Goal: Information Seeking & Learning: Learn about a topic

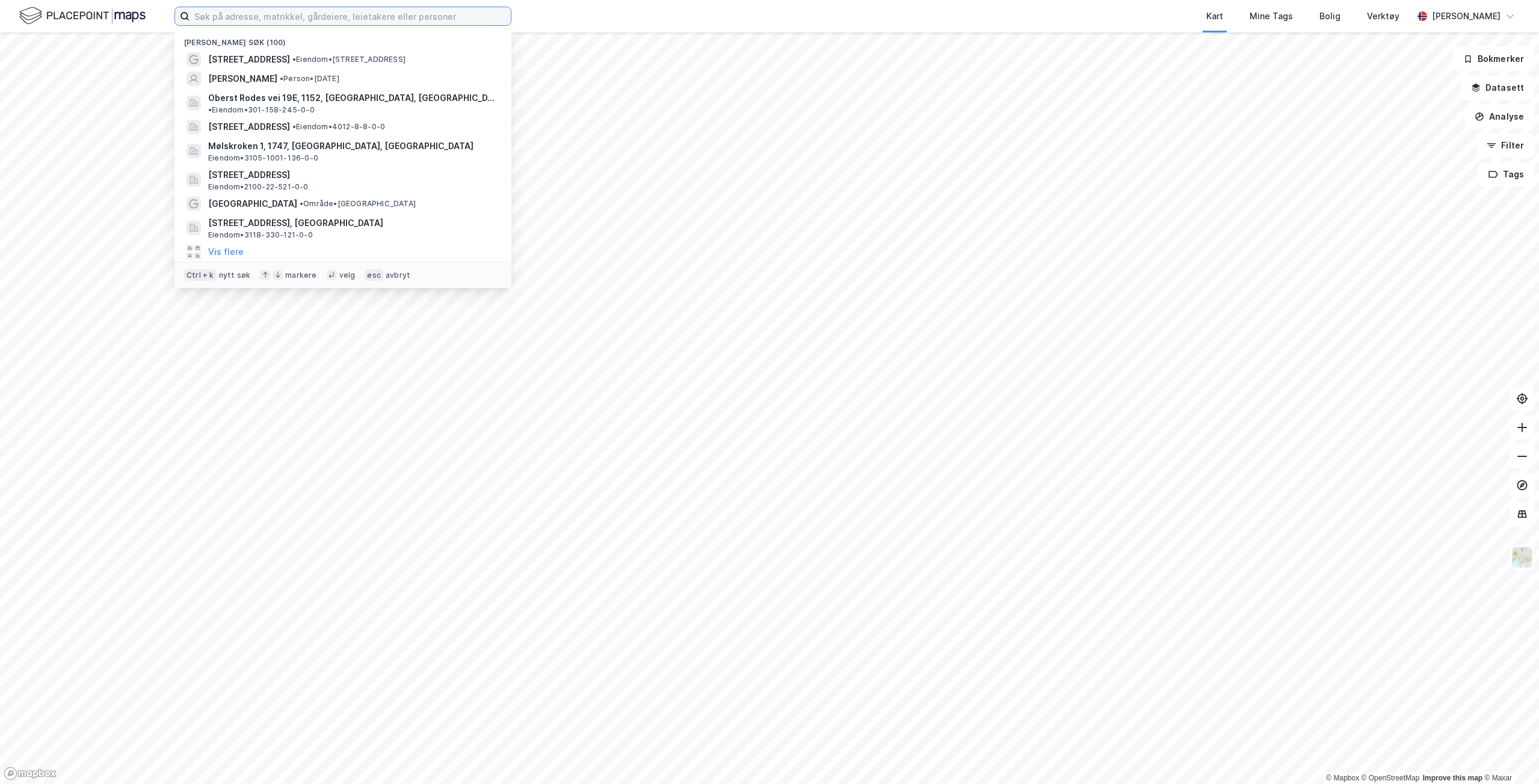
click at [283, 18] on input at bounding box center [350, 16] width 321 height 18
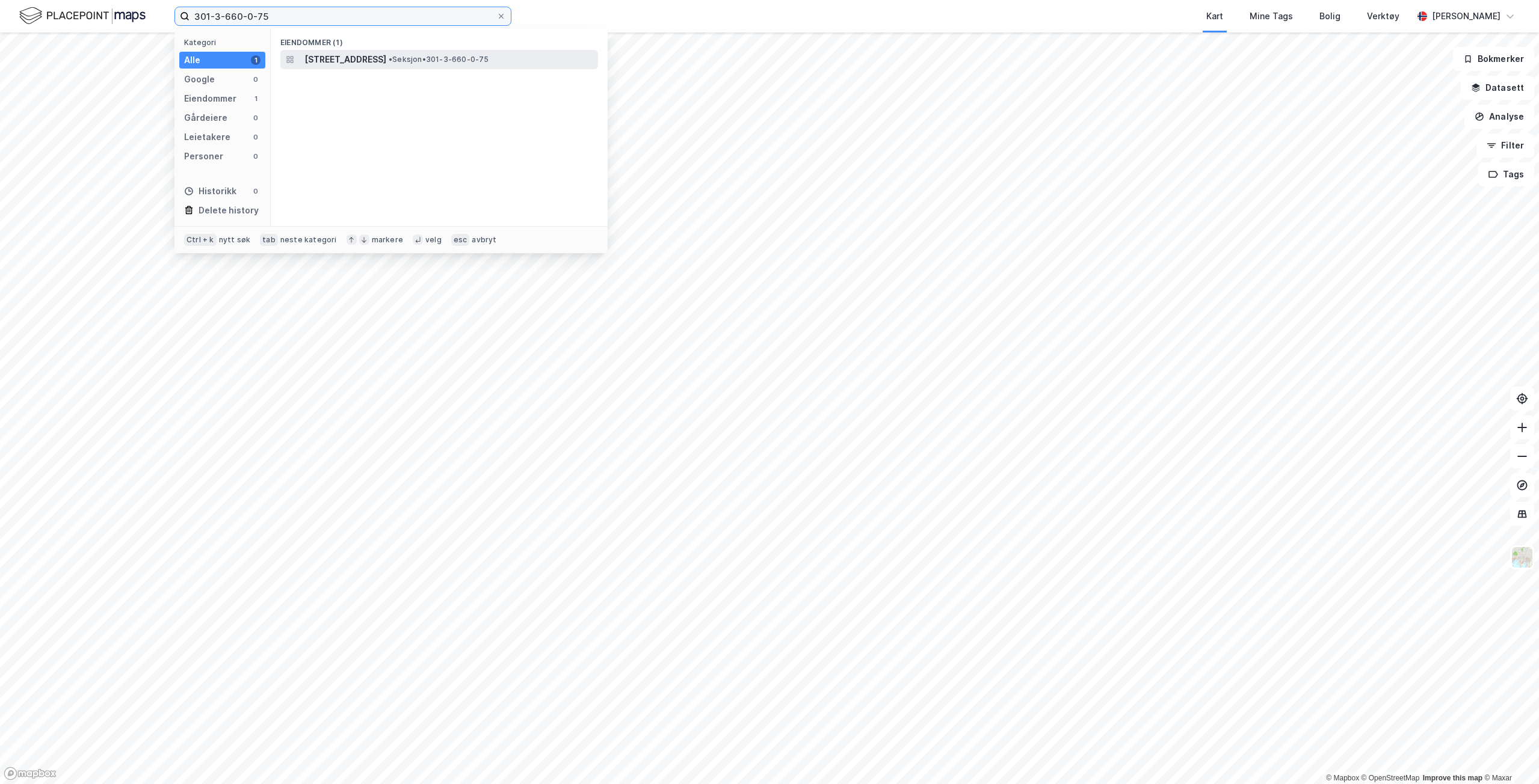
type input "301-3-660-0-75"
click at [332, 58] on span "[STREET_ADDRESS]" at bounding box center [345, 60] width 81 height 15
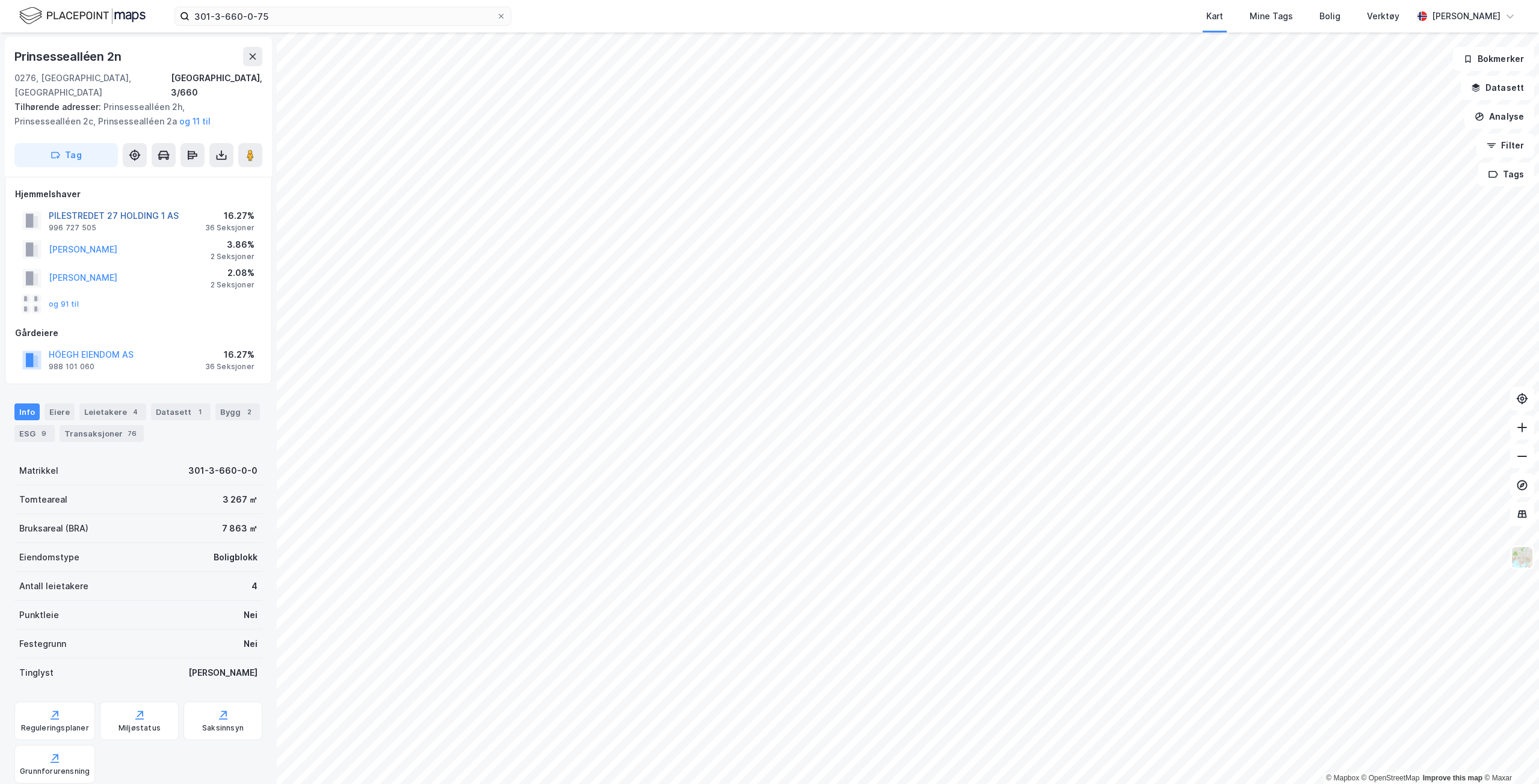
click at [0, 0] on button "PILESTREDET 27 HOLDING 1 AS" at bounding box center [0, 0] width 0 height 0
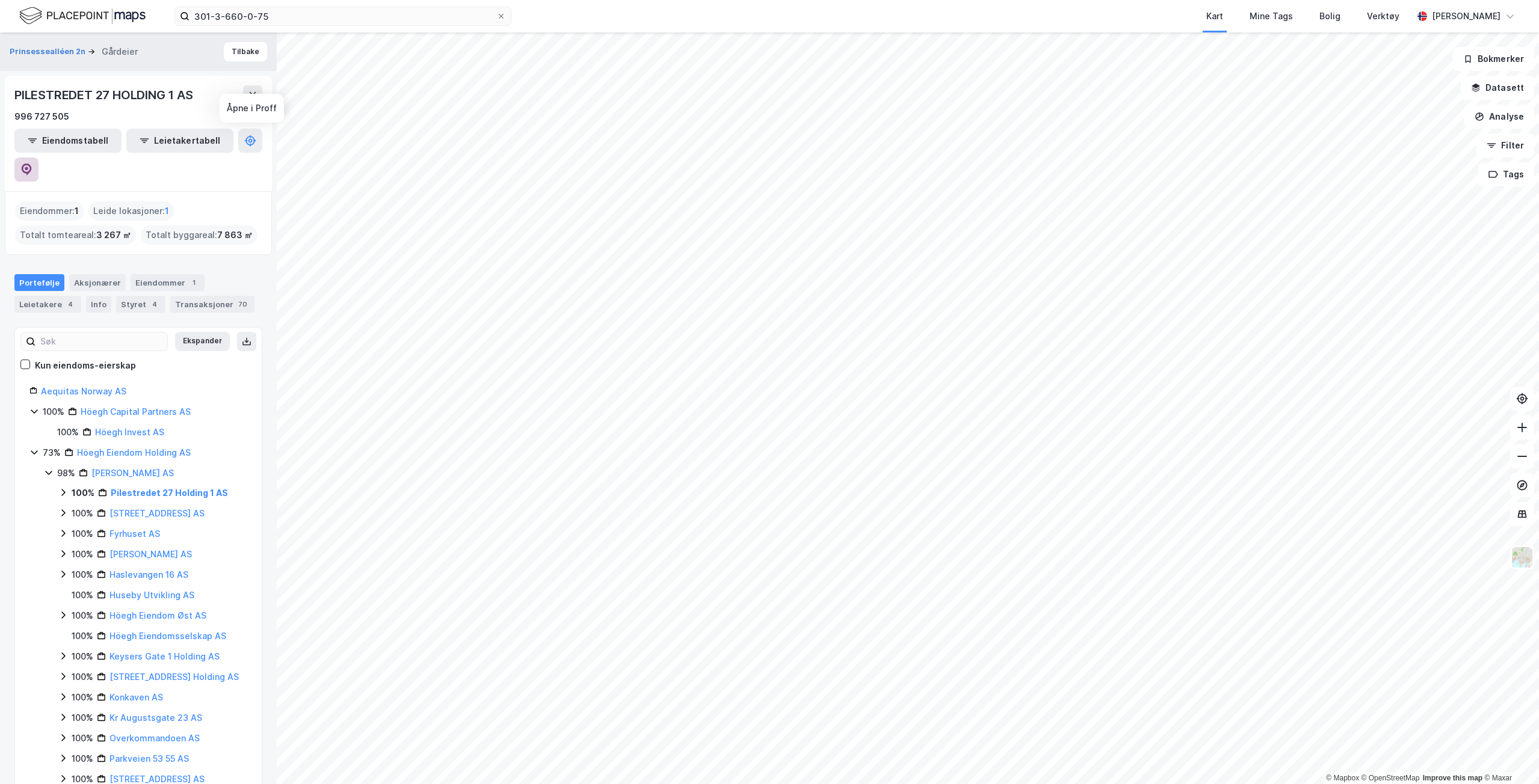
click at [32, 164] on icon at bounding box center [26, 169] width 12 height 12
click at [246, 47] on button "Tilbake" at bounding box center [245, 51] width 44 height 19
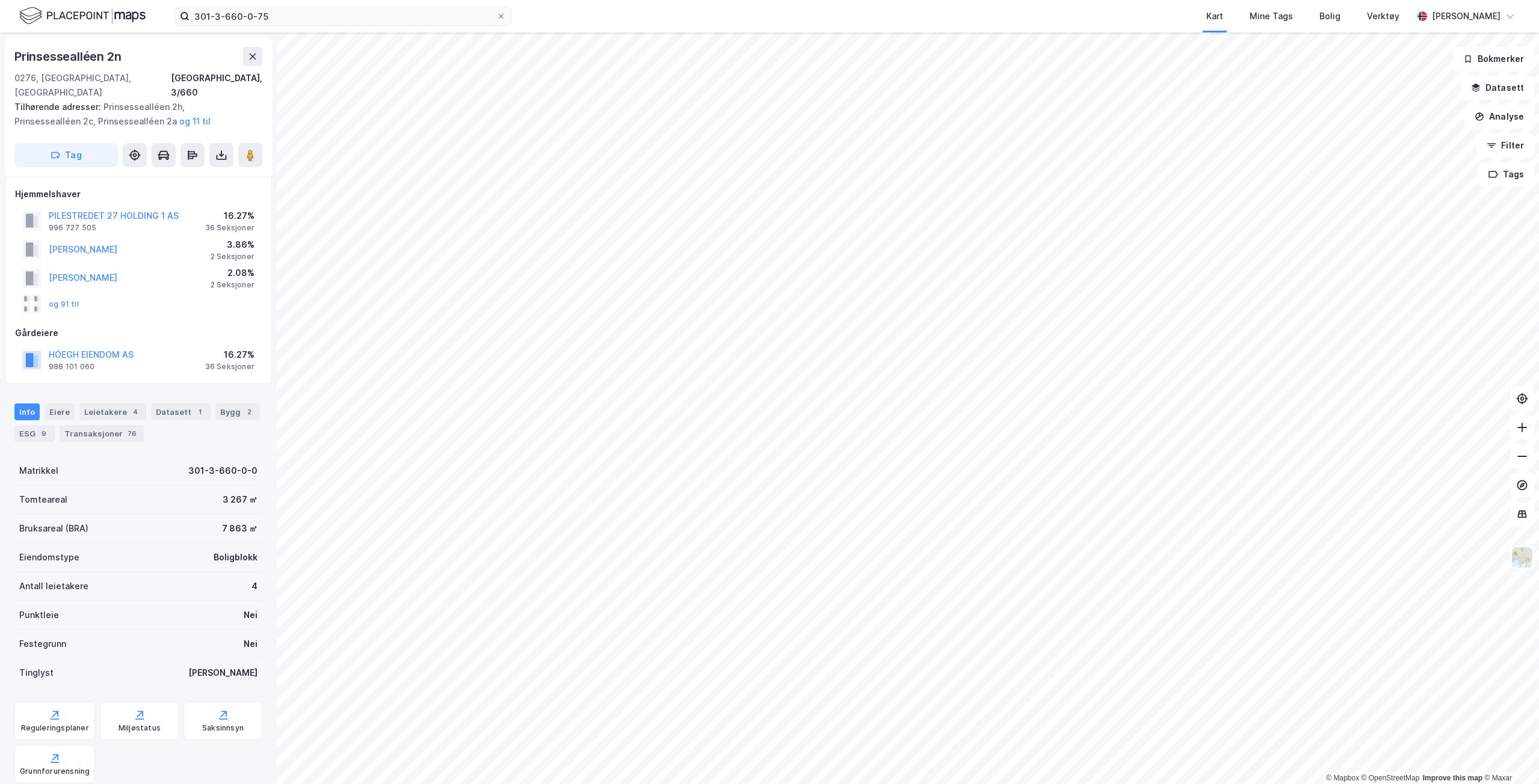
click at [69, 389] on div "Info [PERSON_NAME] 4 Datasett 1 Bygg 2 ESG 9 Transaksjoner 76" at bounding box center [138, 417] width 277 height 57
click at [69, 404] on div "Eiere" at bounding box center [59, 412] width 30 height 17
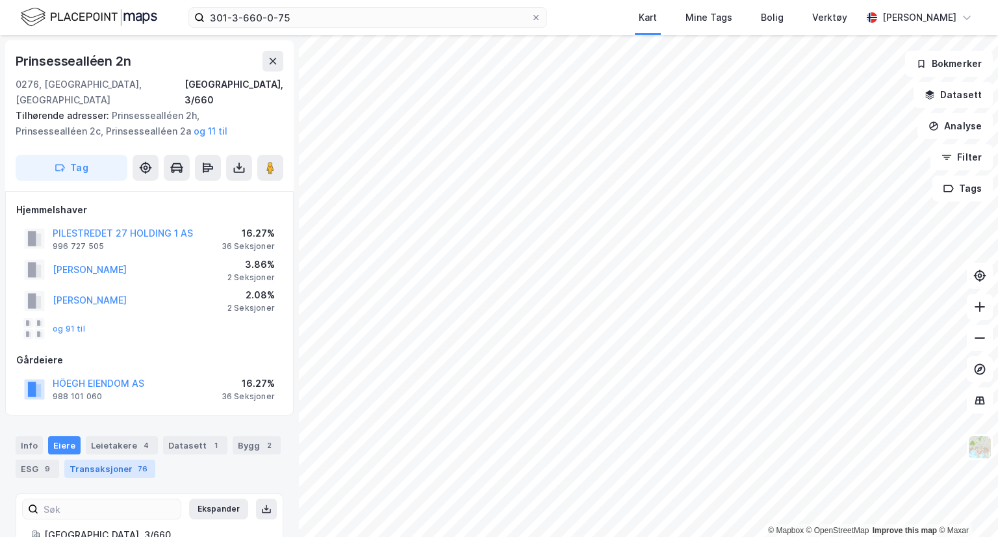
click at [123, 459] on div "Transaksjoner 76" at bounding box center [109, 468] width 91 height 18
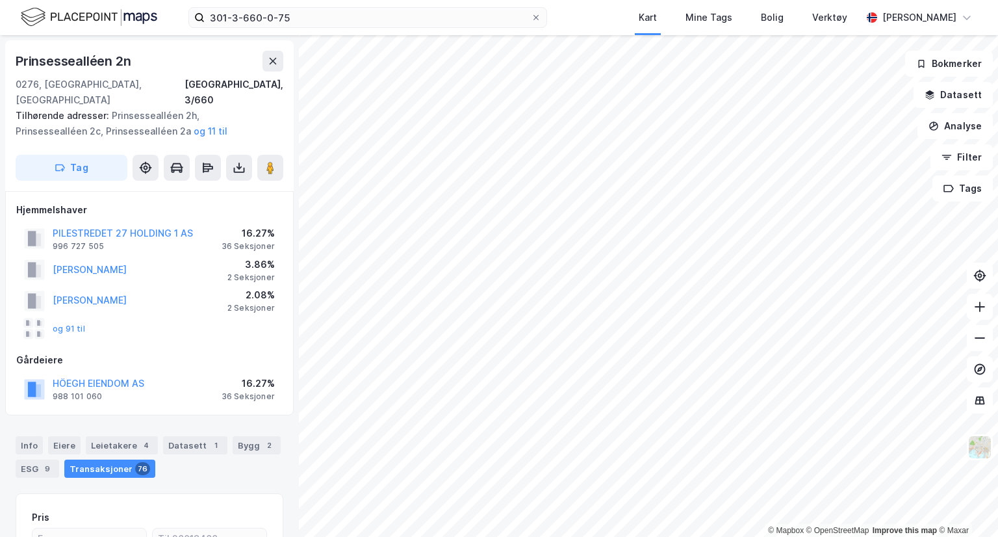
click at [11, 349] on div "Hjemmelshaver PILESTREDET 27 HOLDING 1 AS 996 727 505 16.27% 36 Seksjoner [PERS…" at bounding box center [149, 303] width 288 height 224
